Goal: Book appointment/travel/reservation

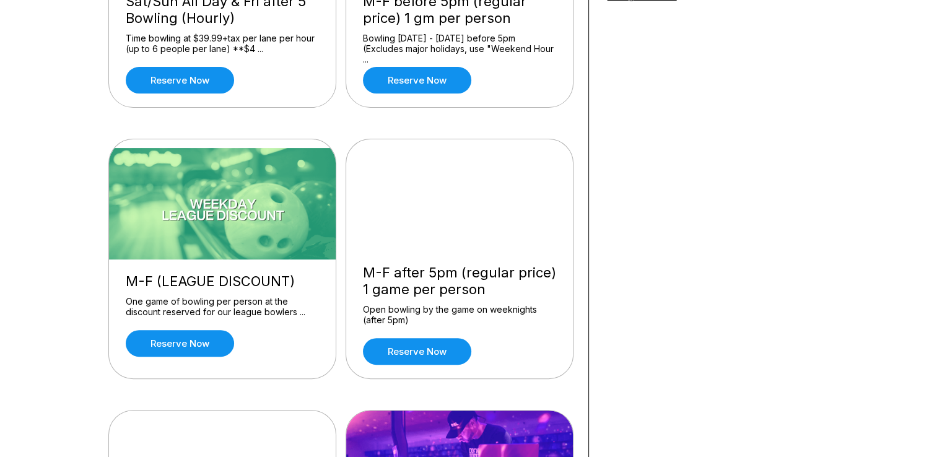
scroll to position [267, 0]
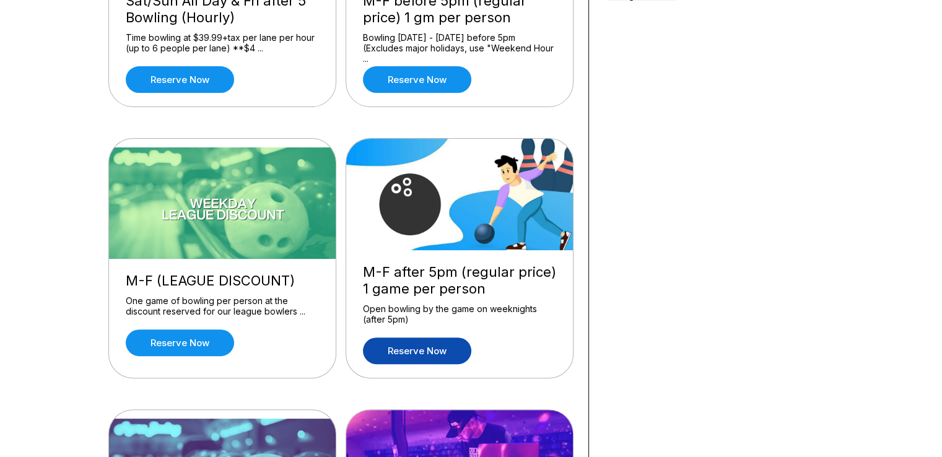
click at [419, 343] on link "Reserve now" at bounding box center [417, 351] width 108 height 27
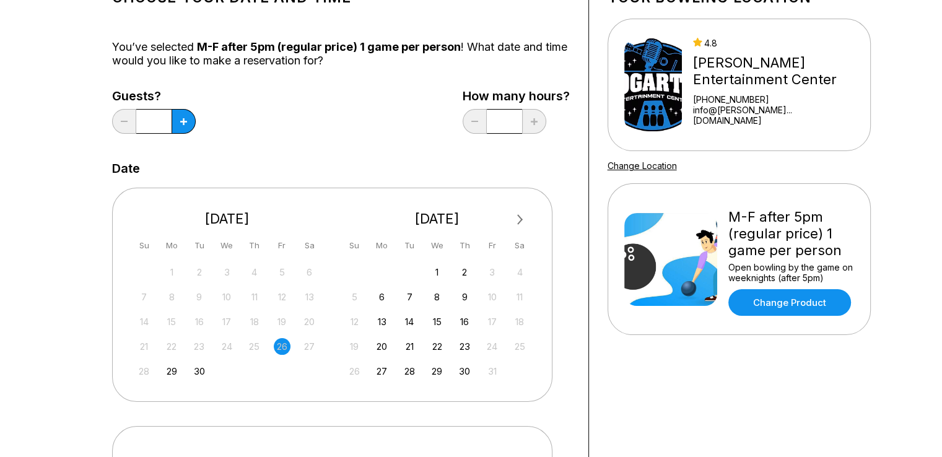
scroll to position [104, 0]
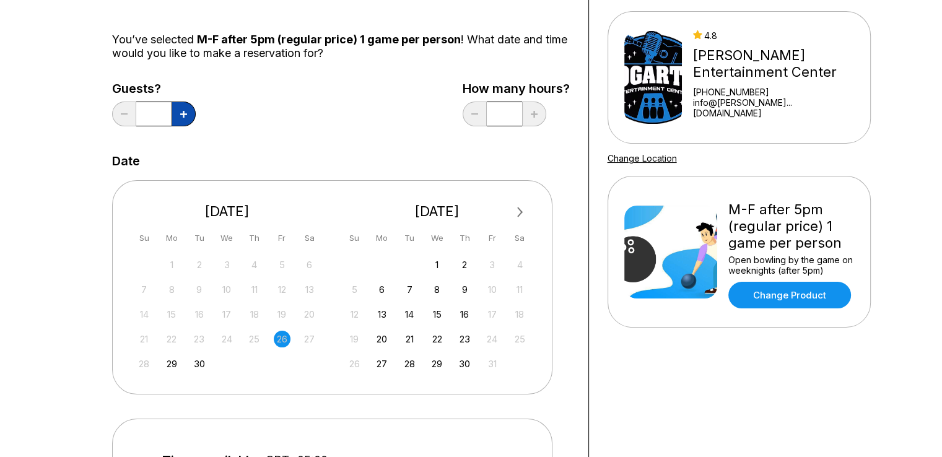
click at [178, 110] on button at bounding box center [184, 114] width 24 height 25
type input "*"
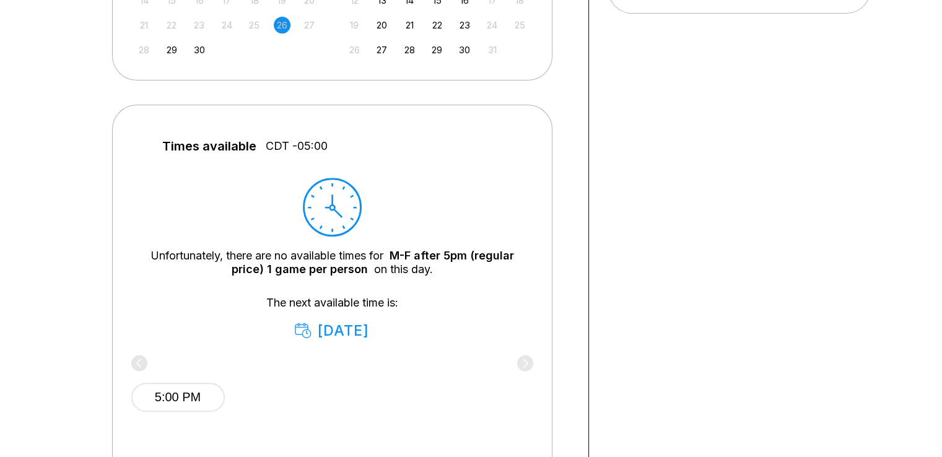
scroll to position [419, 0]
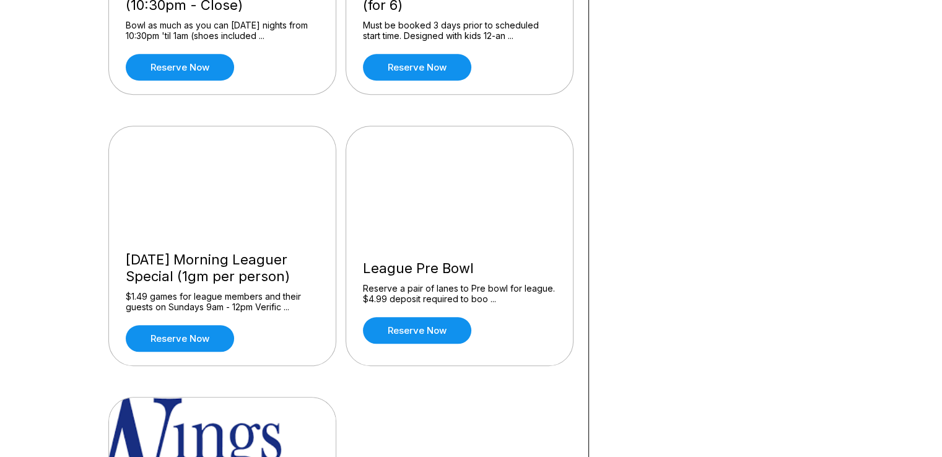
scroll to position [1111, 0]
